Goal: Information Seeking & Learning: Learn about a topic

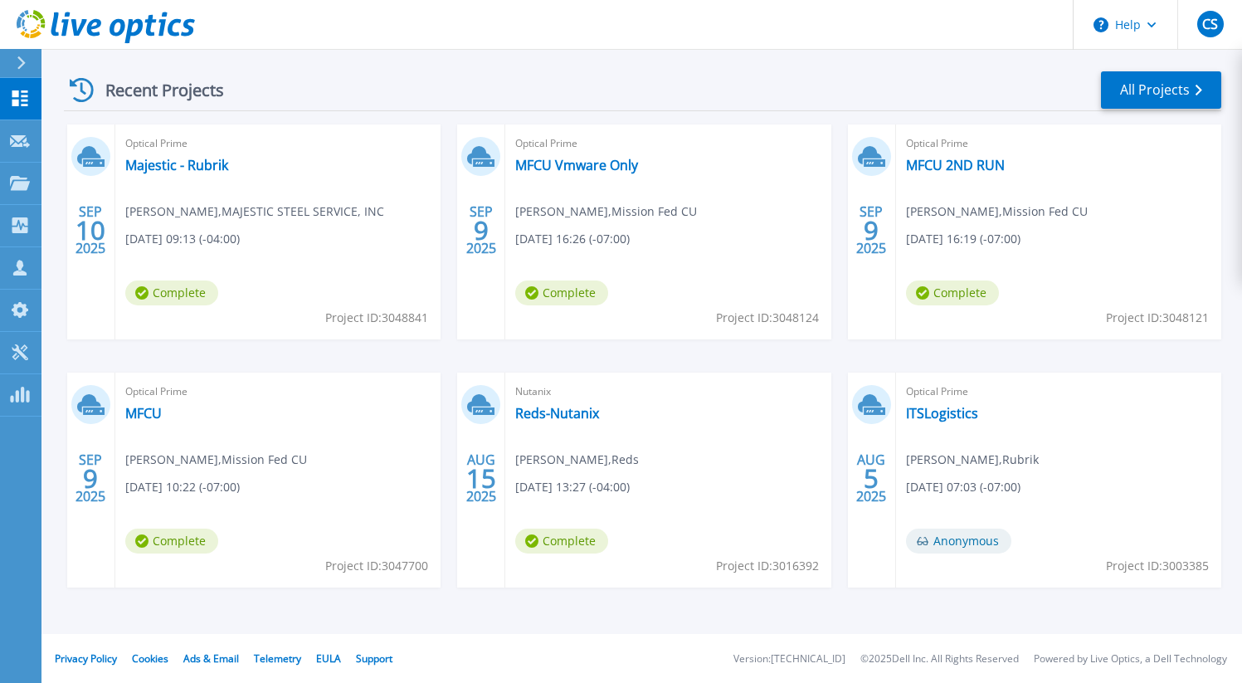
scroll to position [236, 0]
click at [142, 418] on link "MFCU" at bounding box center [143, 412] width 37 height 17
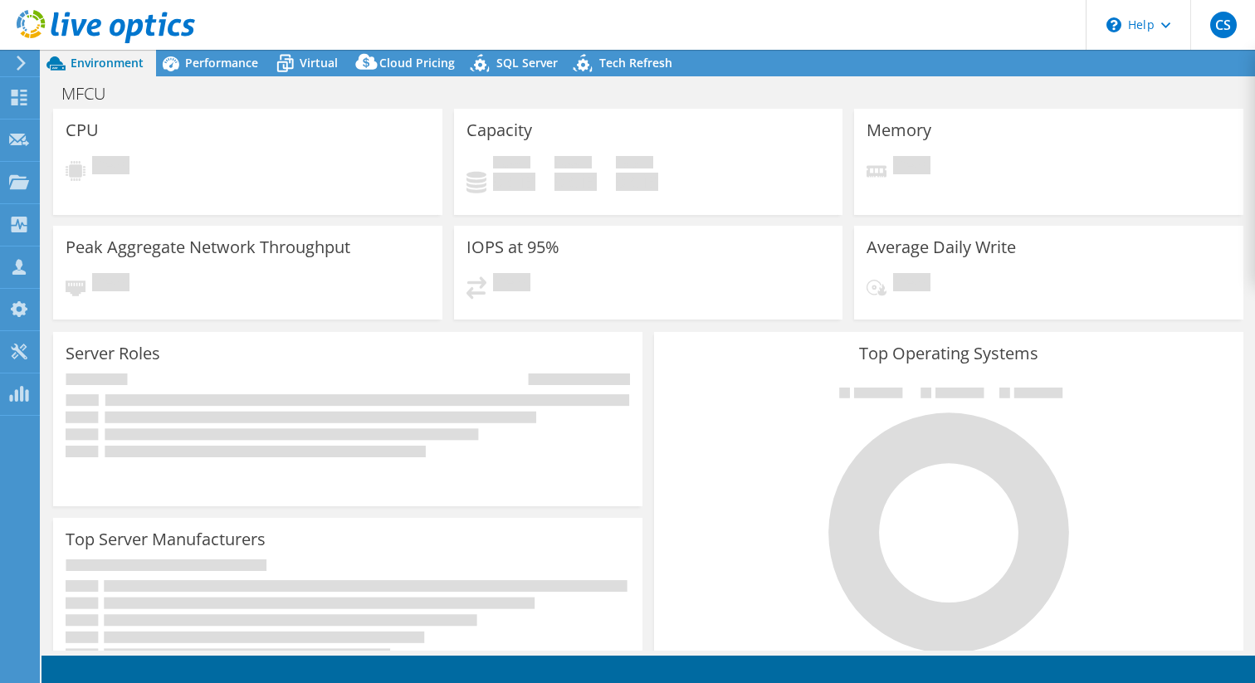
select select "USD"
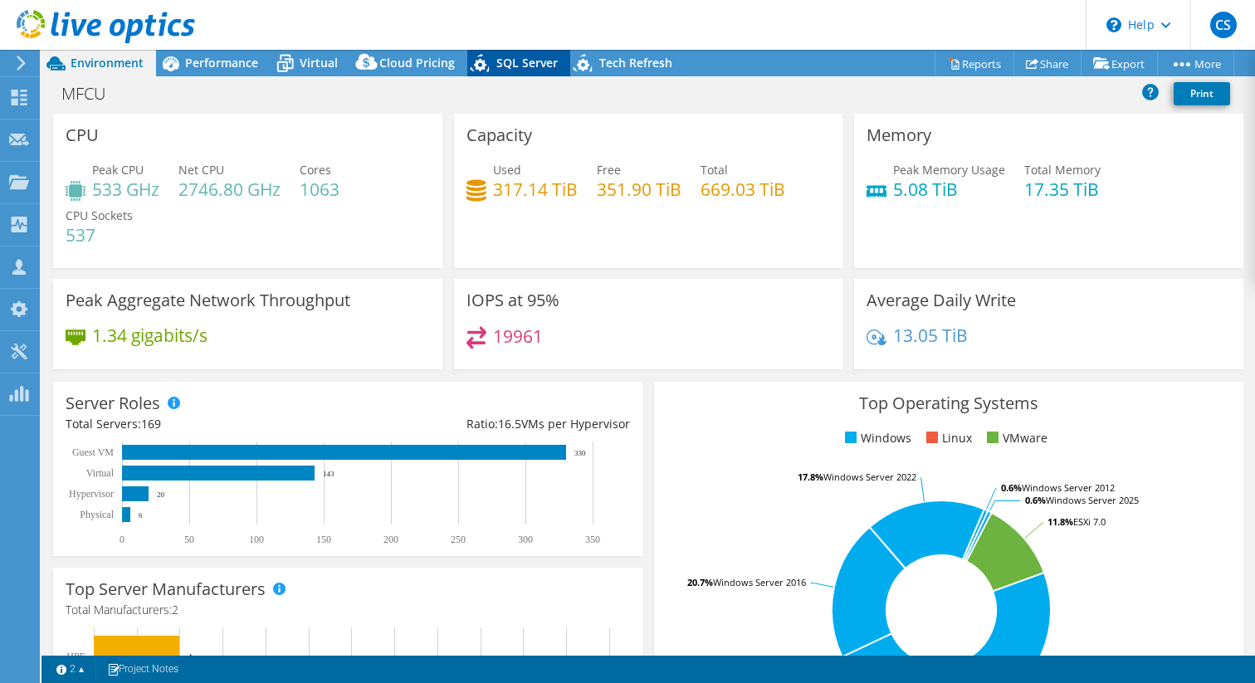
click at [522, 67] on span "SQL Server" at bounding box center [526, 63] width 61 height 16
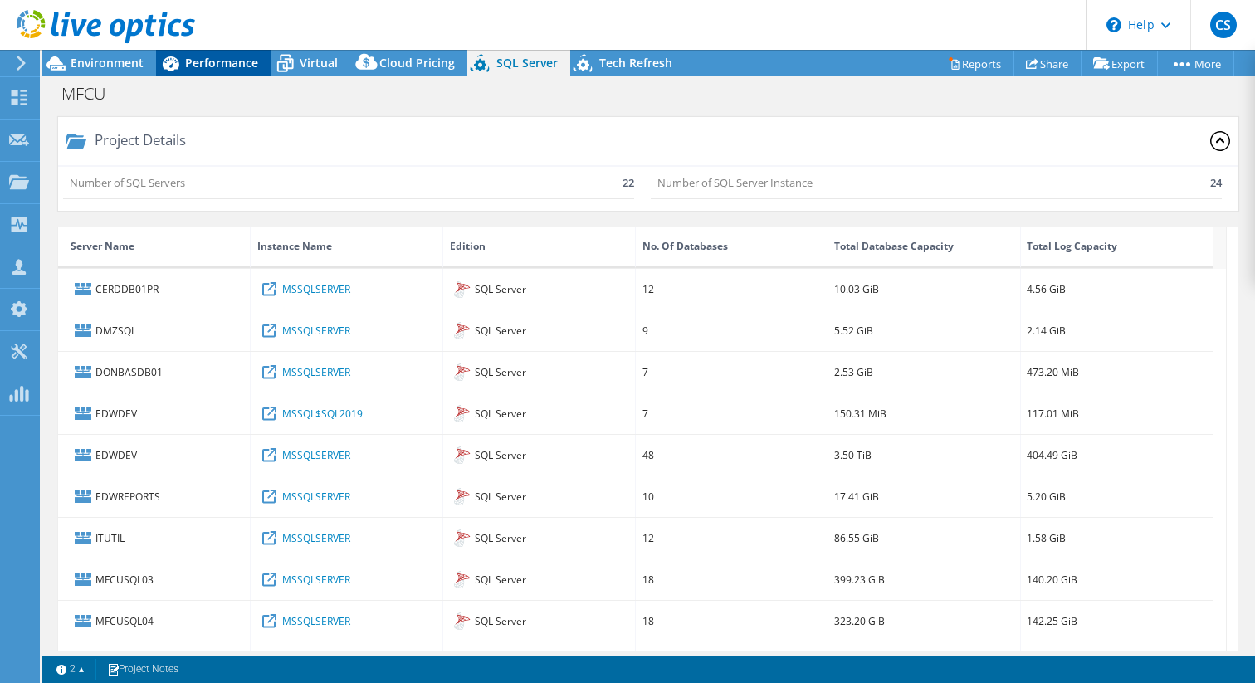
click at [190, 73] on div "Performance" at bounding box center [213, 63] width 114 height 27
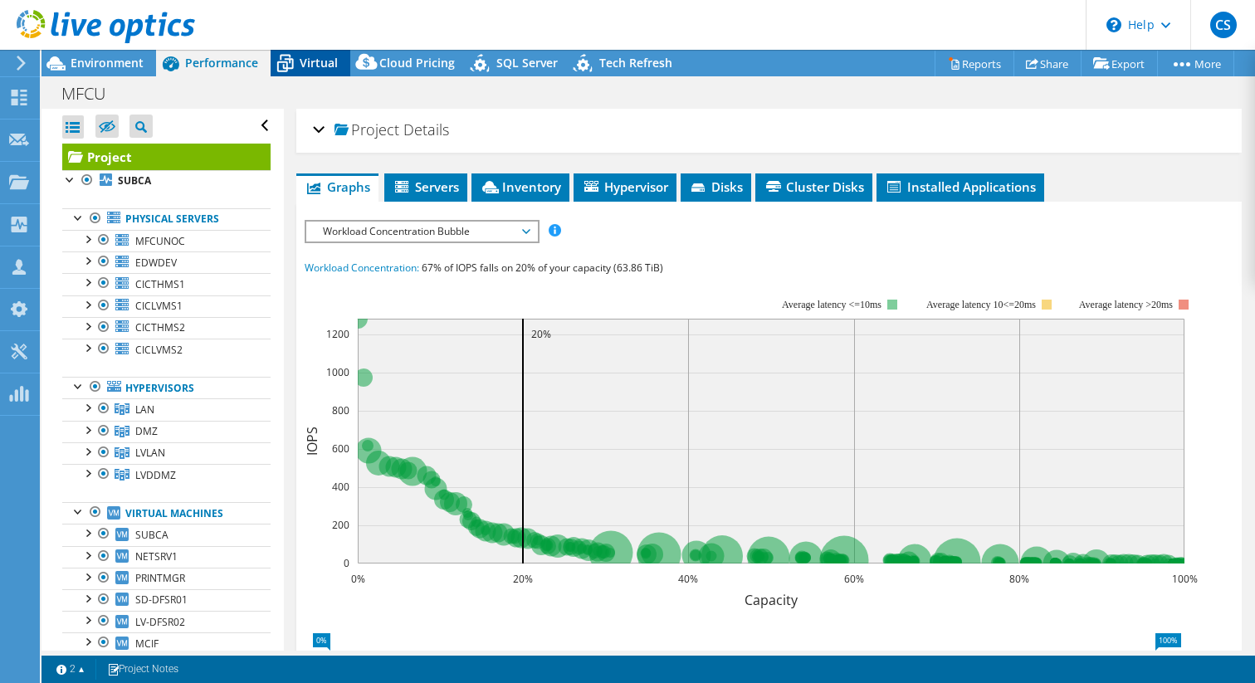
drag, startPoint x: 303, startPoint y: 66, endPoint x: 327, endPoint y: 73, distance: 25.2
click at [303, 66] on span "Virtual" at bounding box center [319, 63] width 38 height 16
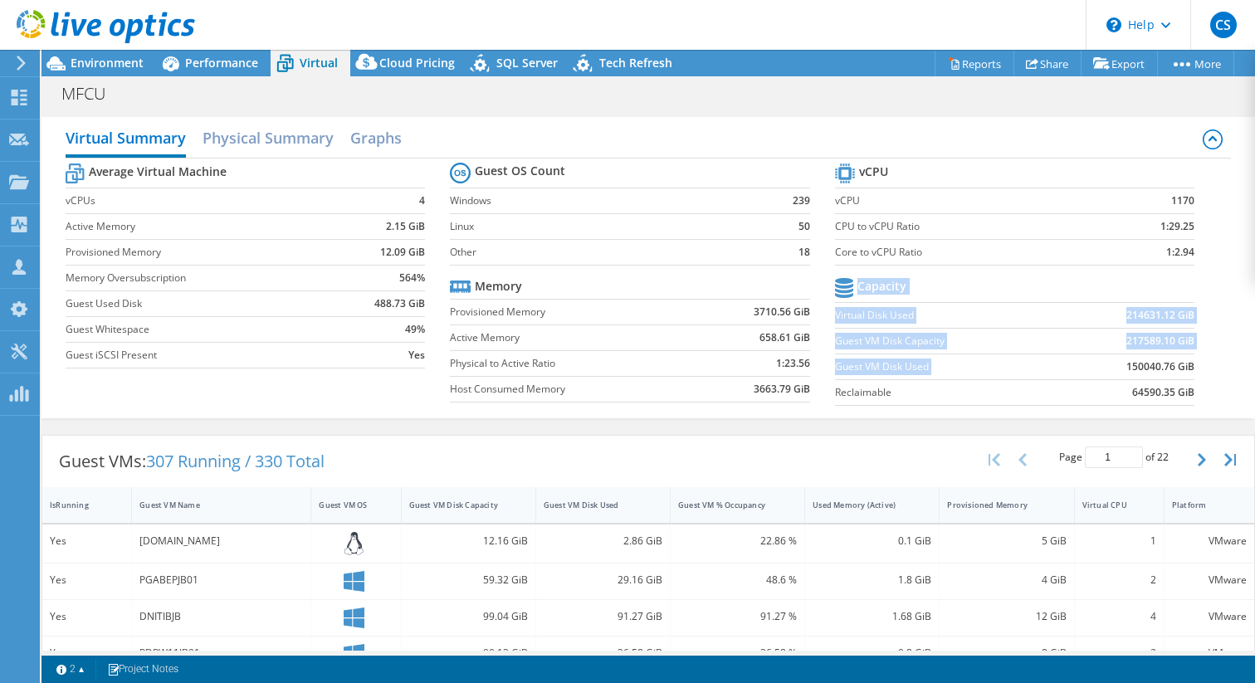
drag, startPoint x: 1128, startPoint y: 364, endPoint x: 1206, endPoint y: 360, distance: 78.1
click at [1206, 360] on section "vCPU vCPU 1170 CPU to vCPU Ratio 1:29.25 Core to vCPU Ratio 1:2.94 Capacity Vir…" at bounding box center [1027, 286] width 384 height 255
drag, startPoint x: 1108, startPoint y: 317, endPoint x: 1206, endPoint y: 317, distance: 97.1
click at [1200, 314] on section "vCPU vCPU 1170 CPU to vCPU Ratio 1:29.25 Core to vCPU Ratio 1:2.94 Capacity Vir…" at bounding box center [1027, 286] width 384 height 255
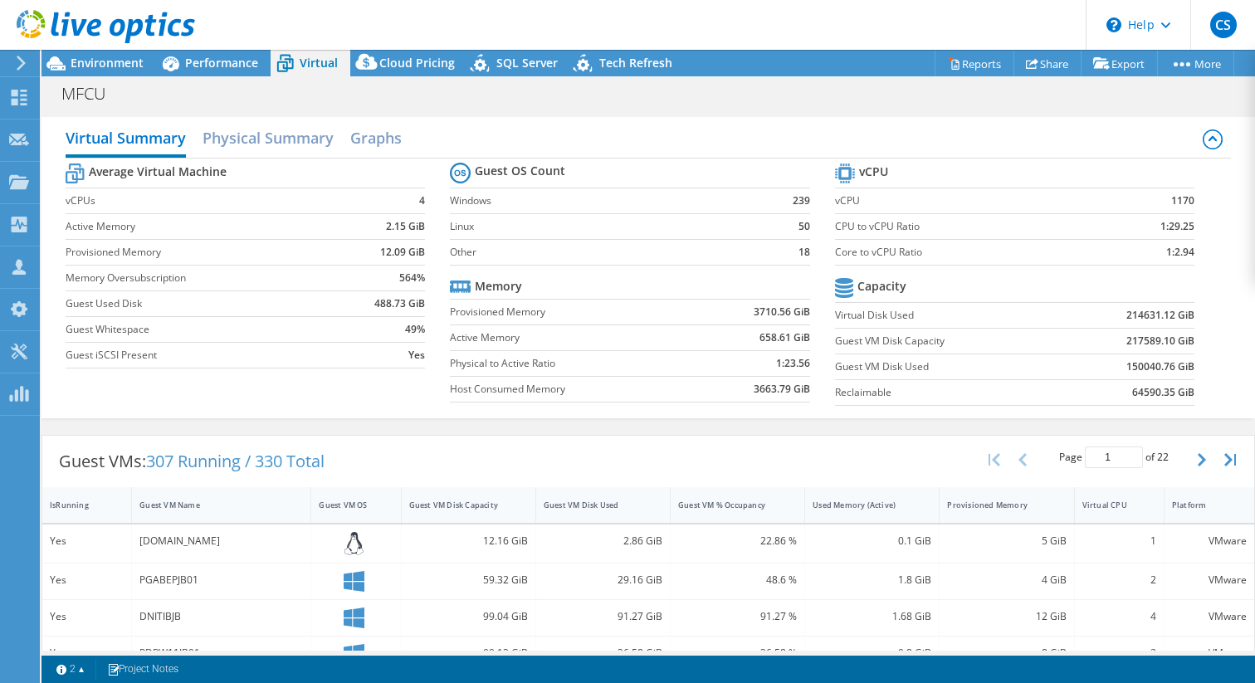
click at [1230, 357] on div "Virtual Summary Physical Summary Graphs Average Virtual Machine vCPUs 4 Active …" at bounding box center [647, 267] width 1213 height 301
drag, startPoint x: 1109, startPoint y: 314, endPoint x: 1181, endPoint y: 311, distance: 71.4
click at [1181, 311] on td "214631.12 GiB" at bounding box center [1128, 315] width 132 height 26
click at [1182, 313] on section "vCPU vCPU 1170 CPU to vCPU Ratio 1:29.25 Core to vCPU Ratio 1:2.94 Capacity Vir…" at bounding box center [1027, 286] width 384 height 255
click at [1186, 312] on section "vCPU vCPU 1170 CPU to vCPU Ratio 1:29.25 Core to vCPU Ratio 1:2.94 Capacity Vir…" at bounding box center [1027, 286] width 384 height 255
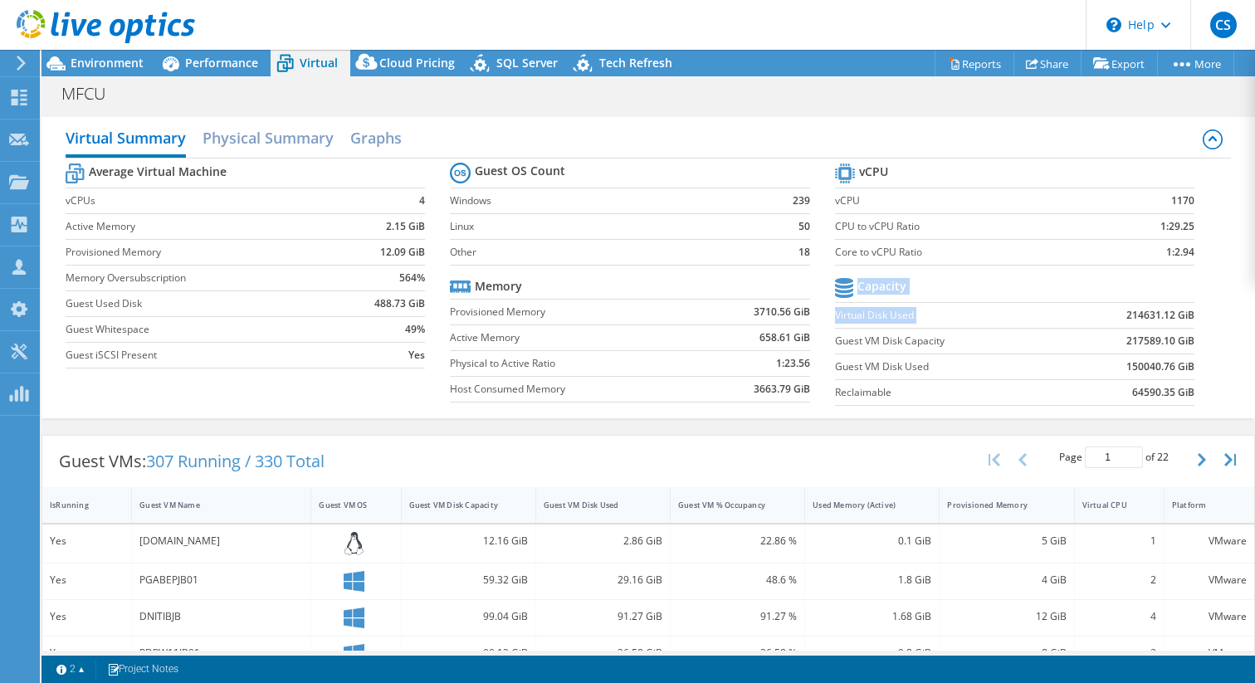
drag, startPoint x: 1184, startPoint y: 312, endPoint x: 1106, endPoint y: 314, distance: 78.0
click at [1106, 314] on section "vCPU vCPU 1170 CPU to vCPU Ratio 1:29.25 Core to vCPU Ratio 1:2.94 Capacity Vir…" at bounding box center [1027, 286] width 384 height 255
click at [1106, 314] on td "214631.12 GiB" at bounding box center [1128, 315] width 132 height 26
drag, startPoint x: 1116, startPoint y: 313, endPoint x: 1202, endPoint y: 313, distance: 86.3
click at [1200, 313] on section "vCPU vCPU 1170 CPU to vCPU Ratio 1:29.25 Core to vCPU Ratio 1:2.94 Capacity Vir…" at bounding box center [1027, 286] width 384 height 255
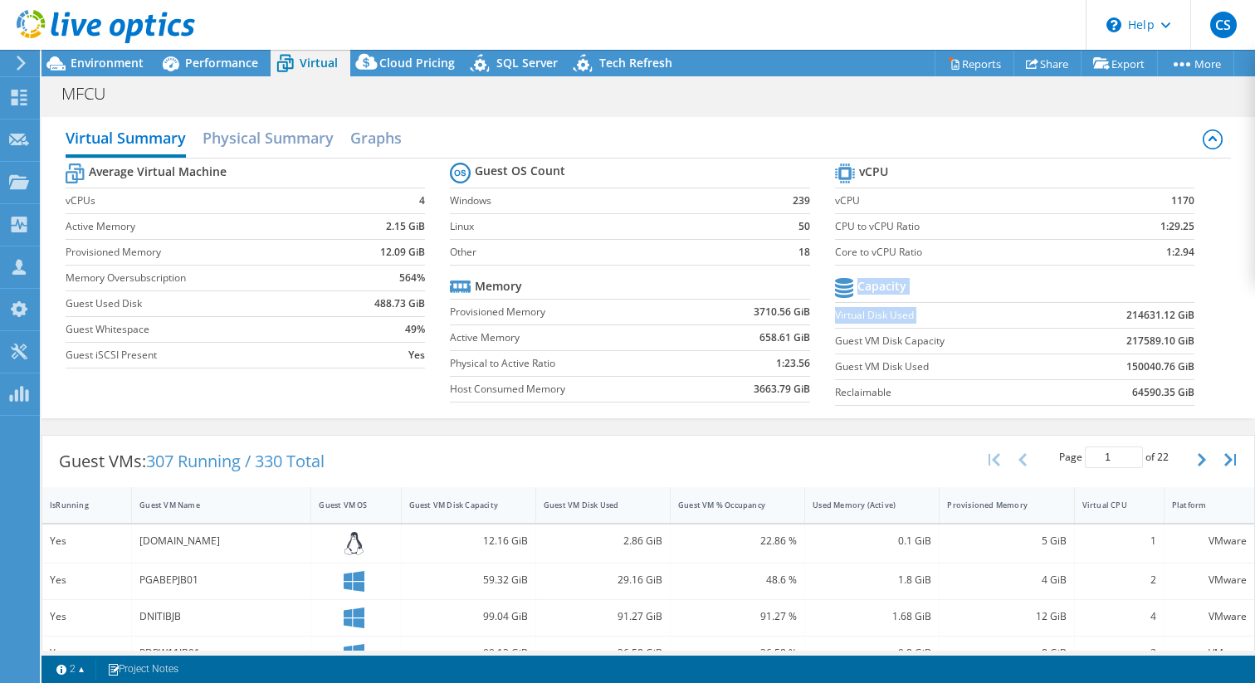
click at [1201, 313] on section "vCPU vCPU 1170 CPU to vCPU Ratio 1:29.25 Core to vCPU Ratio 1:2.94 Capacity Vir…" at bounding box center [1027, 286] width 384 height 255
